Goal: Task Accomplishment & Management: Manage account settings

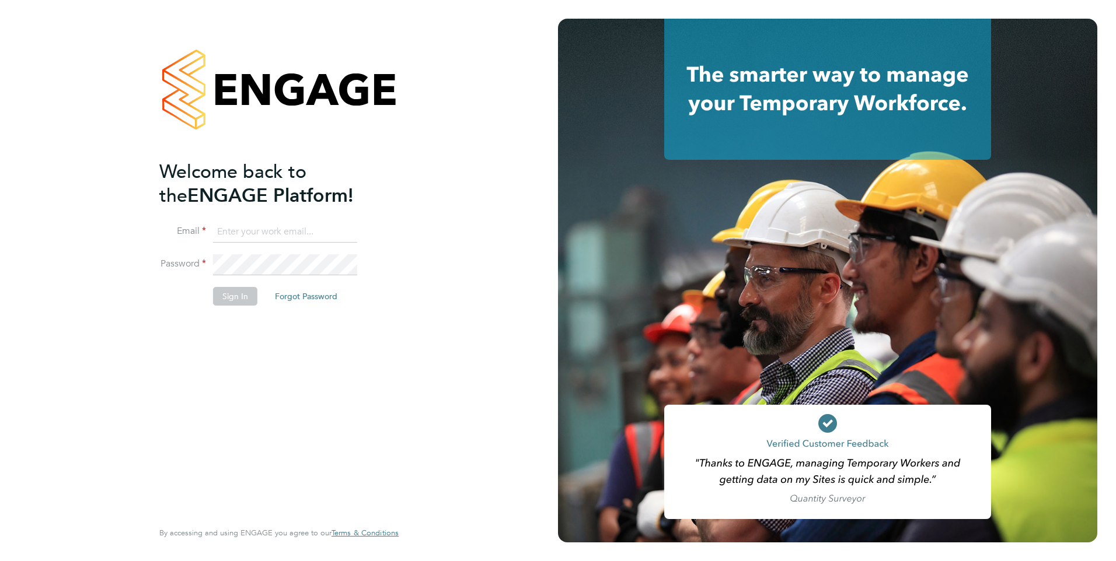
type input "phil.hall@ncclondon.ac.uk"
click at [235, 303] on button "Sign In" at bounding box center [235, 296] width 44 height 19
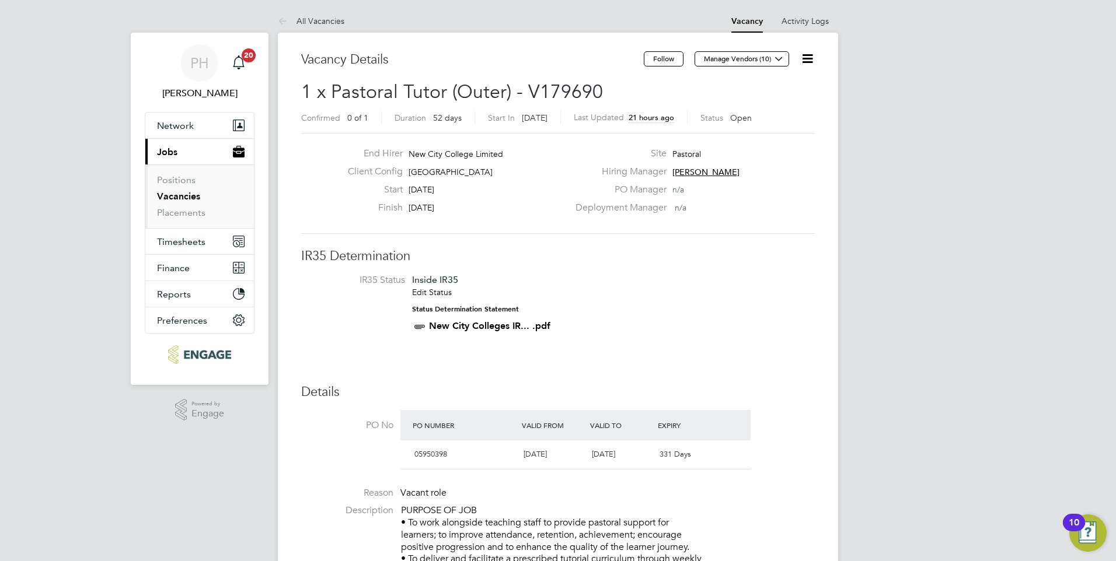
click at [807, 57] on icon at bounding box center [807, 58] width 15 height 15
click at [750, 311] on li "IR35 Status Inside IR35 Edit Status Status Determination Statement New City Col…" at bounding box center [558, 305] width 490 height 63
click at [808, 22] on link "Activity Logs" at bounding box center [804, 21] width 47 height 11
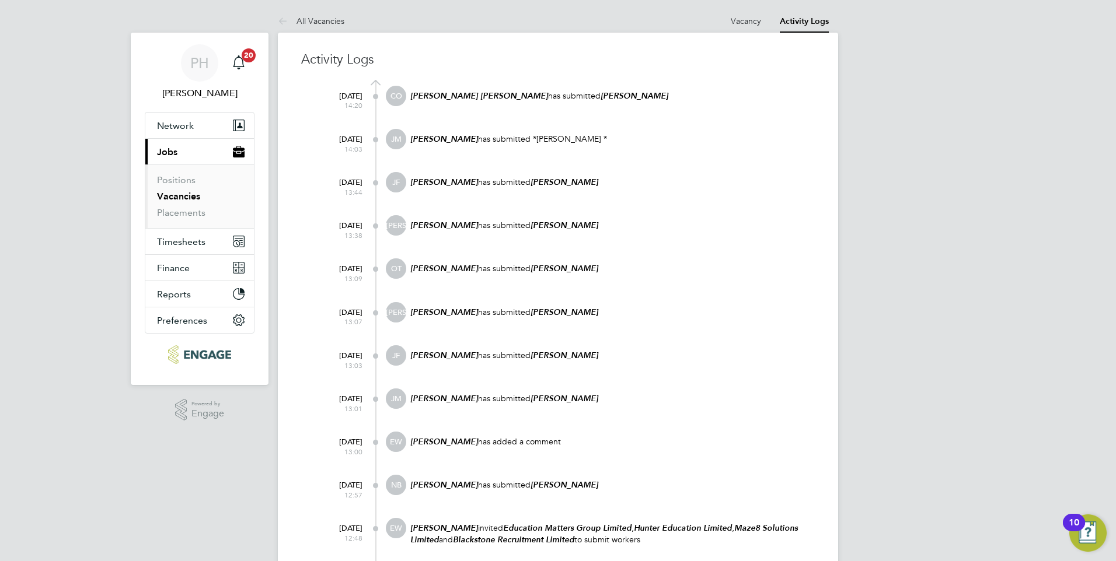
click at [189, 195] on link "Vacancies" at bounding box center [178, 196] width 43 height 11
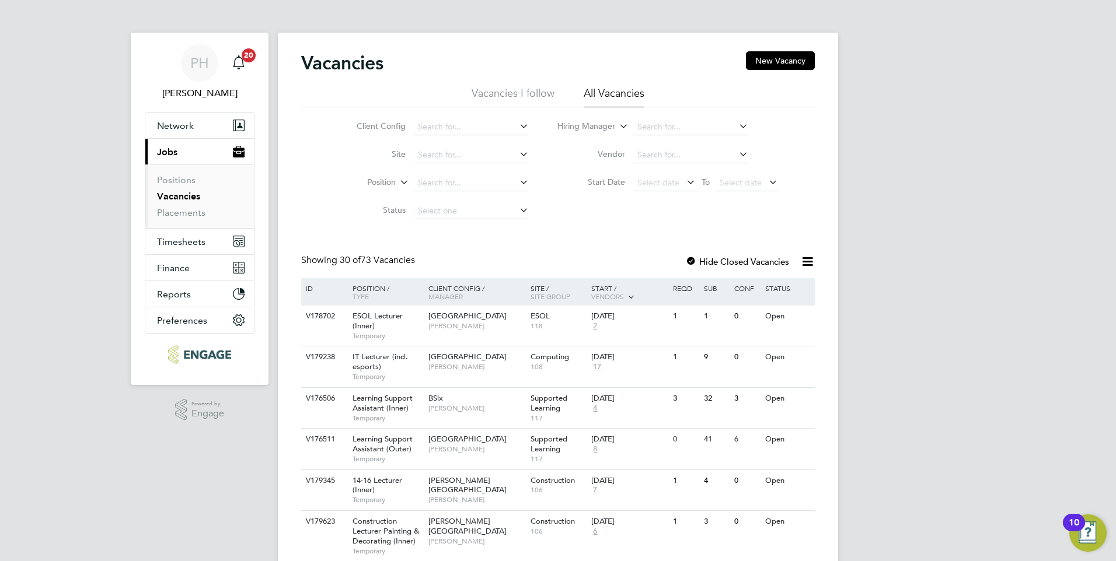
click at [182, 198] on link "Vacancies" at bounding box center [178, 196] width 43 height 11
click at [749, 130] on li "Hiring Manager" at bounding box center [667, 127] width 249 height 28
click at [737, 128] on icon at bounding box center [737, 126] width 0 height 16
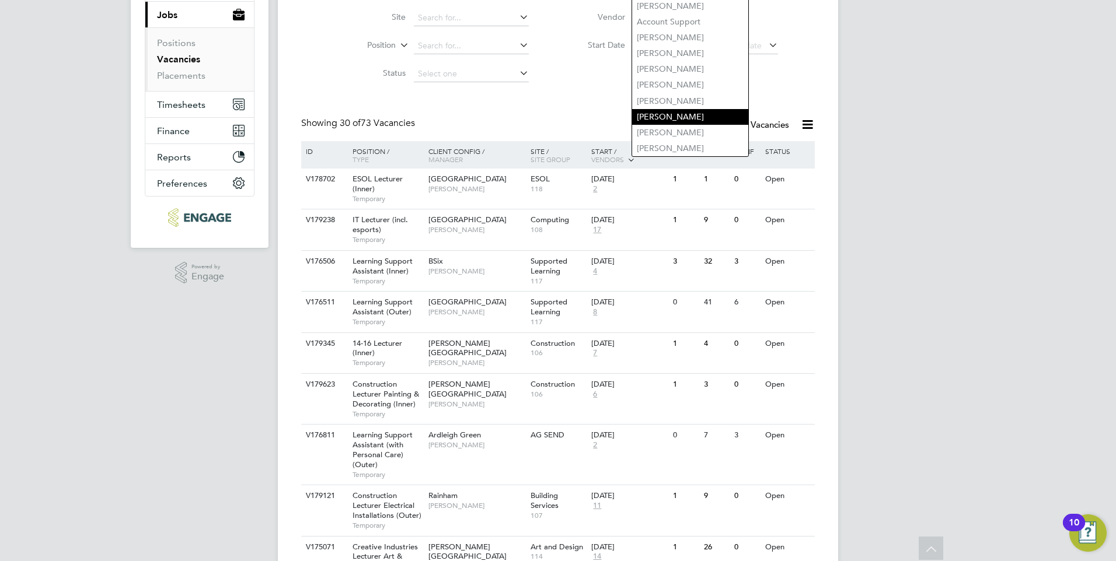
scroll to position [117, 0]
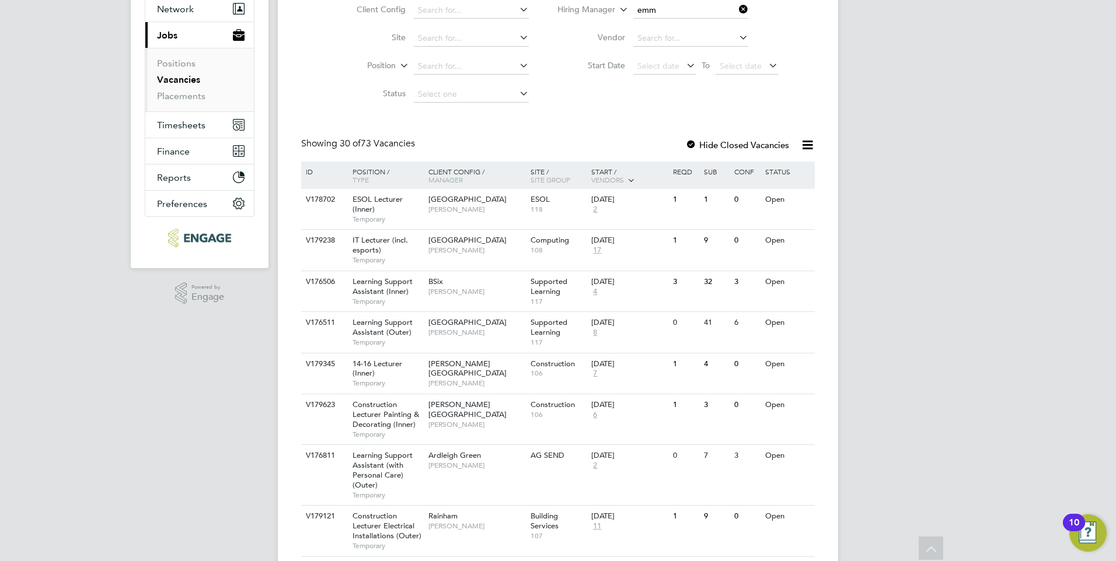
click at [666, 53] on li "Emm a Wood" at bounding box center [690, 58] width 116 height 16
type input "[PERSON_NAME]"
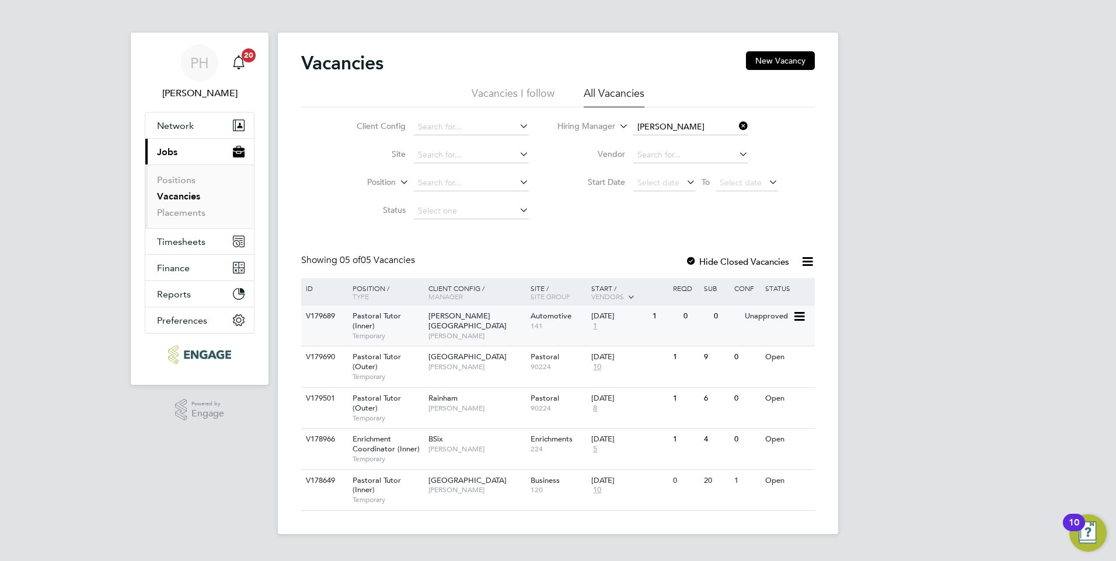
click at [471, 332] on span "[PERSON_NAME]" at bounding box center [476, 336] width 96 height 9
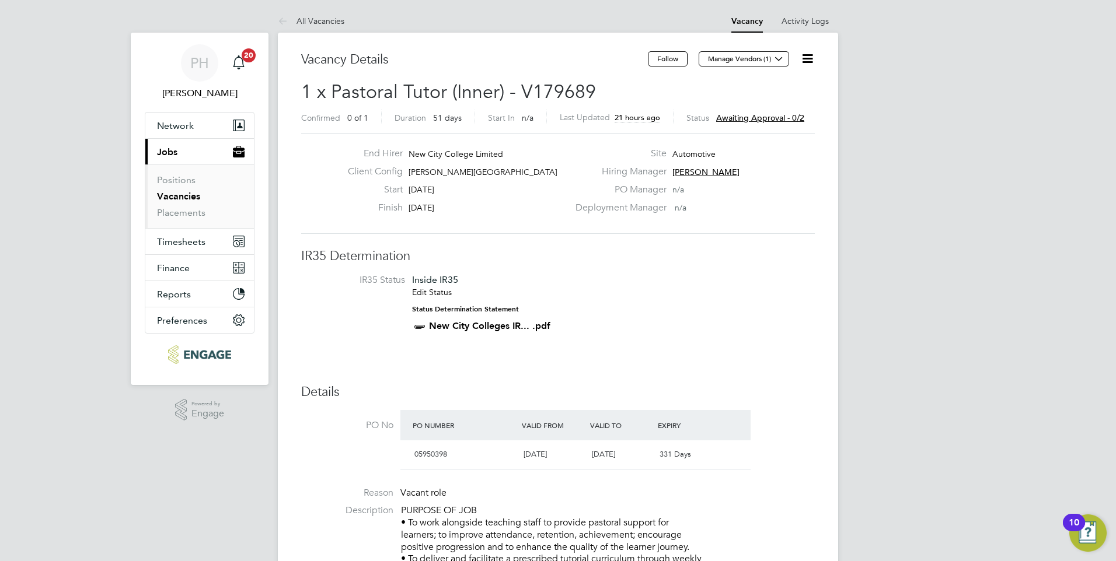
click at [808, 55] on icon at bounding box center [807, 58] width 15 height 15
click at [763, 130] on li "Approve" at bounding box center [779, 125] width 68 height 16
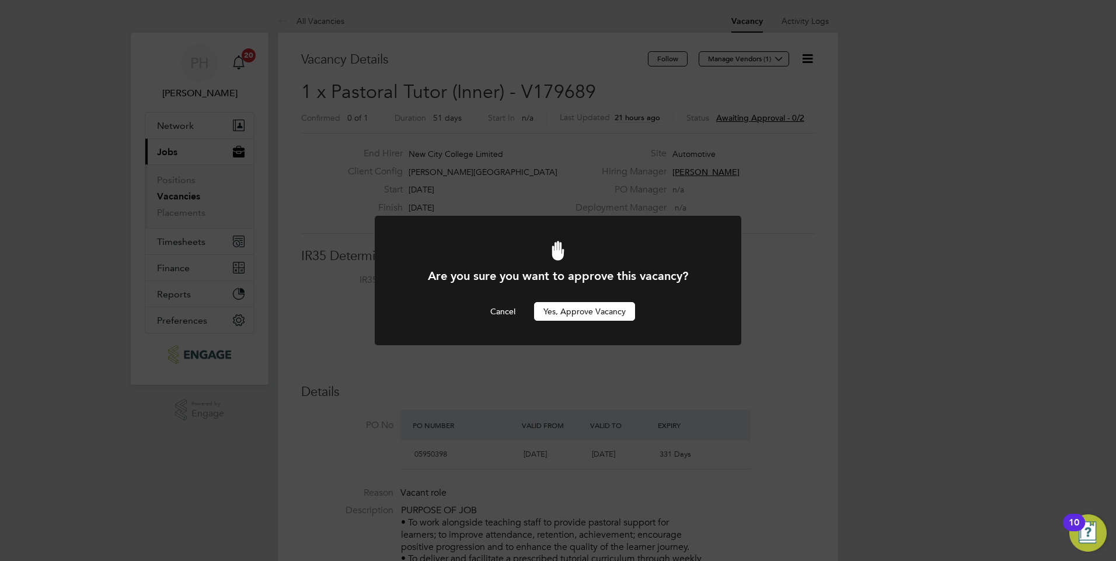
click at [578, 316] on button "Yes, Approve Vacancy" at bounding box center [584, 311] width 101 height 19
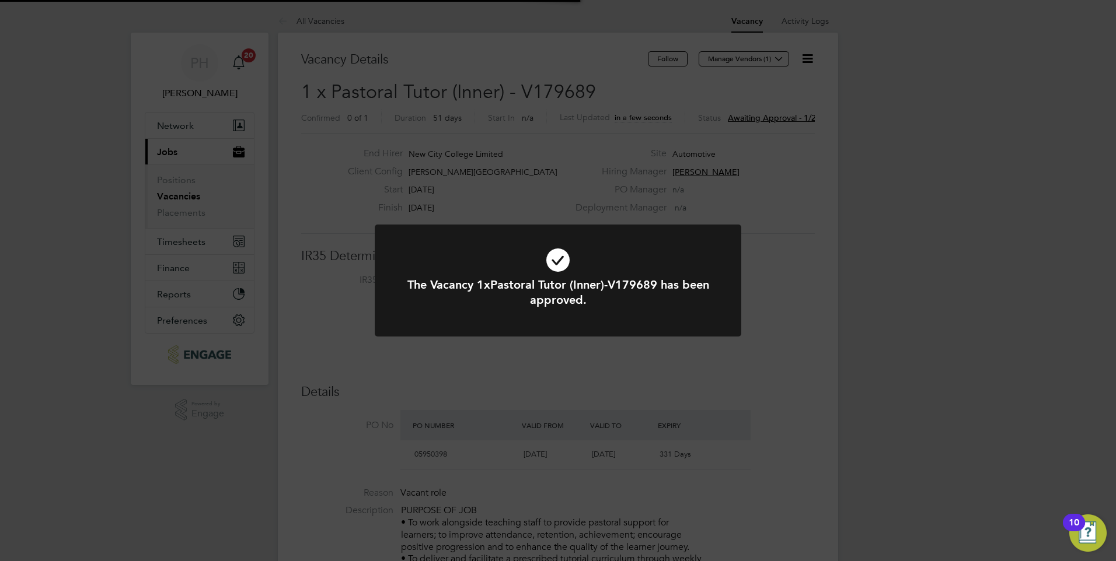
scroll to position [34, 82]
